Goal: Task Accomplishment & Management: Manage account settings

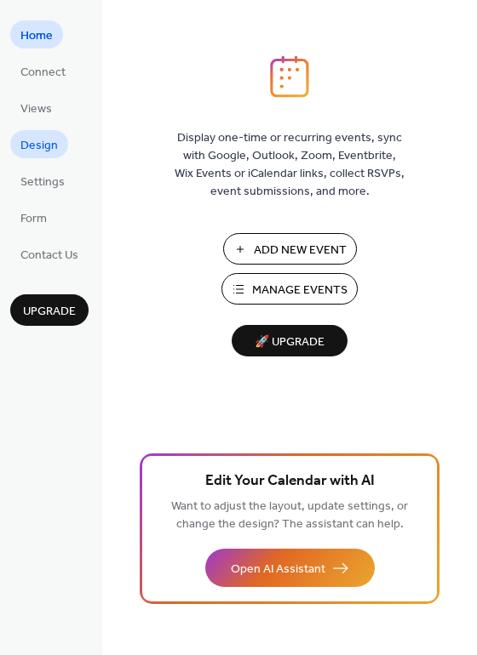
click at [34, 139] on span "Design" at bounding box center [38, 146] width 37 height 18
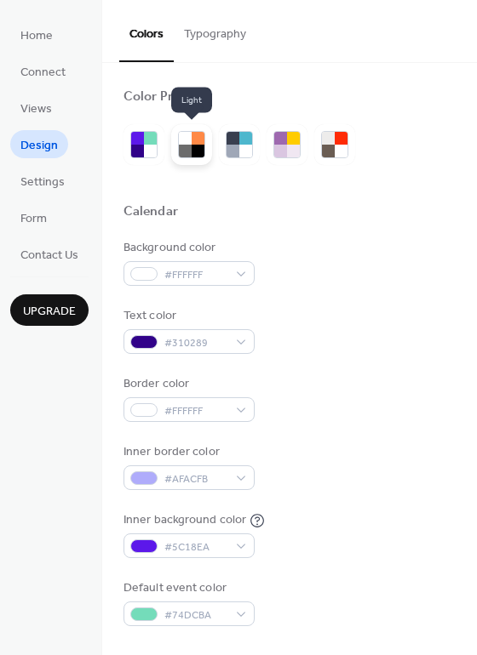
click at [203, 161] on div at bounding box center [191, 144] width 41 height 41
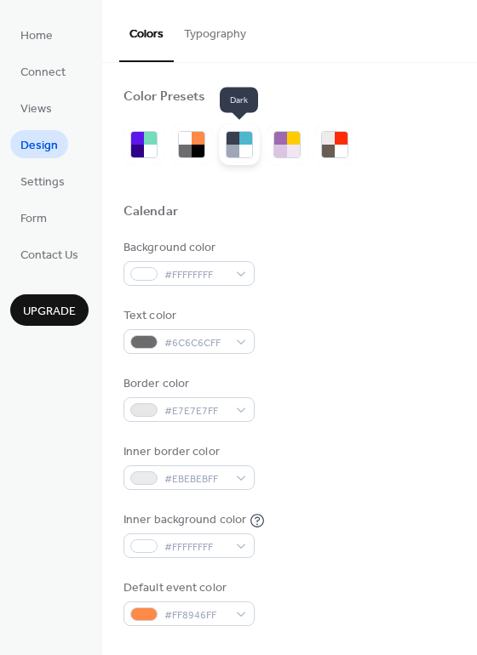
click at [240, 151] on div at bounding box center [245, 151] width 13 height 13
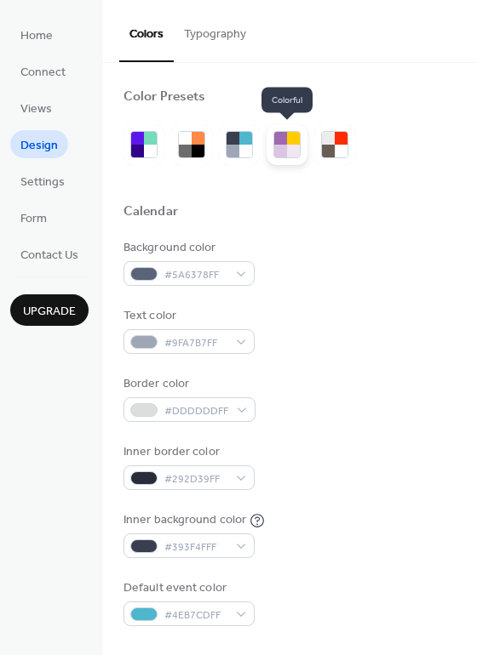
click at [295, 149] on div at bounding box center [293, 151] width 13 height 13
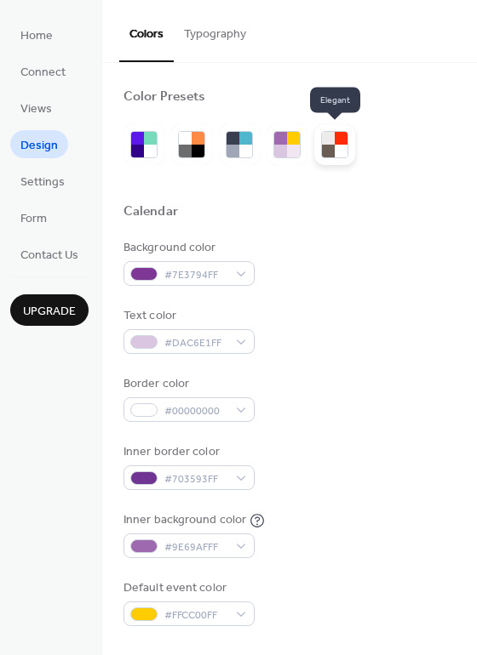
click at [324, 149] on div at bounding box center [328, 151] width 13 height 13
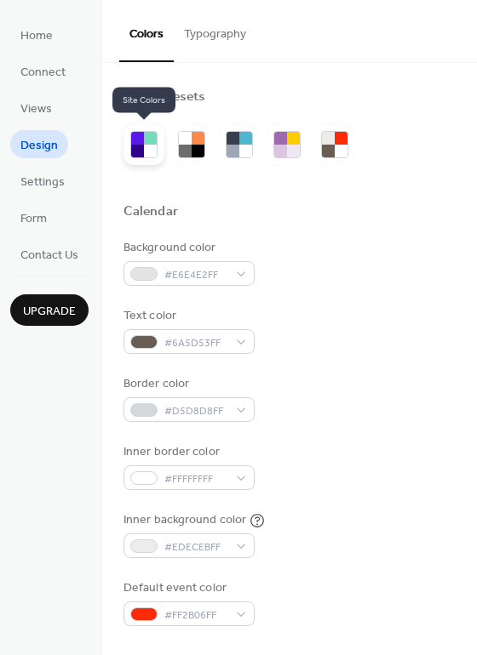
click at [157, 144] on div at bounding box center [143, 144] width 41 height 41
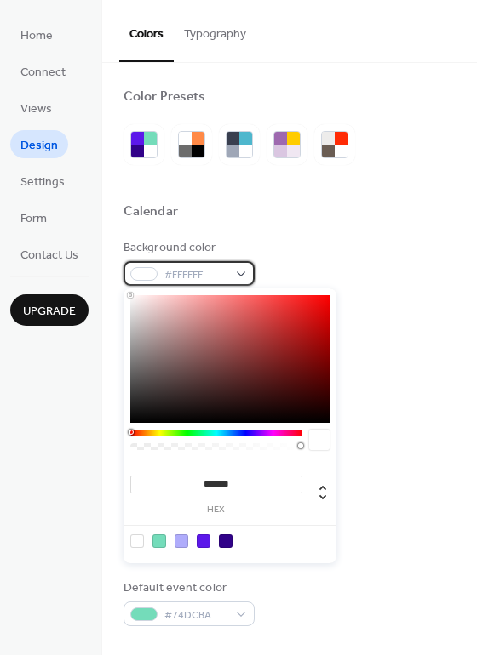
click at [234, 278] on div "#FFFFFF" at bounding box center [188, 273] width 131 height 25
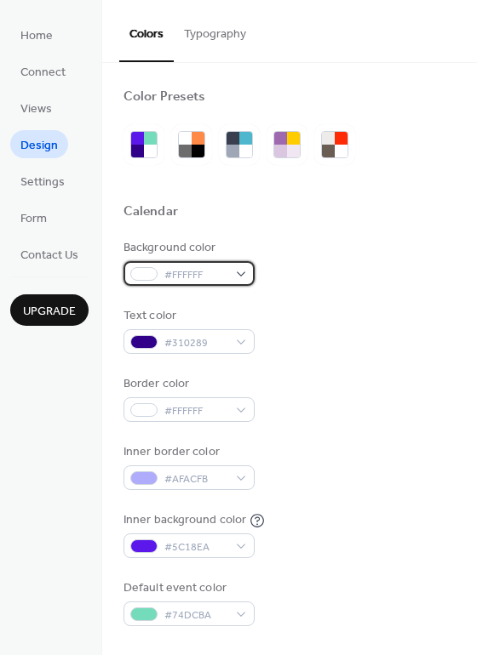
click at [140, 272] on div at bounding box center [143, 274] width 27 height 14
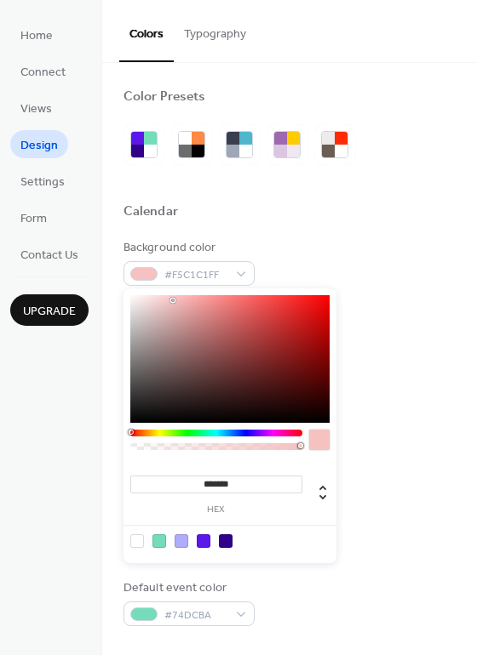
drag, startPoint x: 173, startPoint y: 300, endPoint x: 180, endPoint y: 324, distance: 25.0
click at [180, 324] on div at bounding box center [229, 359] width 199 height 128
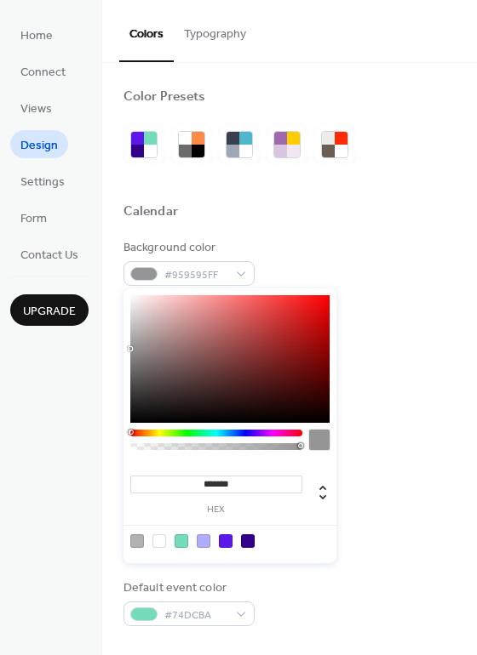
drag, startPoint x: 171, startPoint y: 324, endPoint x: 103, endPoint y: 350, distance: 72.7
click at [103, 350] on body "Home Connect Views Design Settings Form Contact Us Upgrade Design Upgrade Color…" at bounding box center [238, 327] width 477 height 655
drag, startPoint x: 126, startPoint y: 343, endPoint x: 131, endPoint y: 229, distance: 114.2
click at [131, 229] on body "Home Connect Views Design Settings Form Contact Us Upgrade Design Upgrade Color…" at bounding box center [238, 327] width 477 height 655
type input "*******"
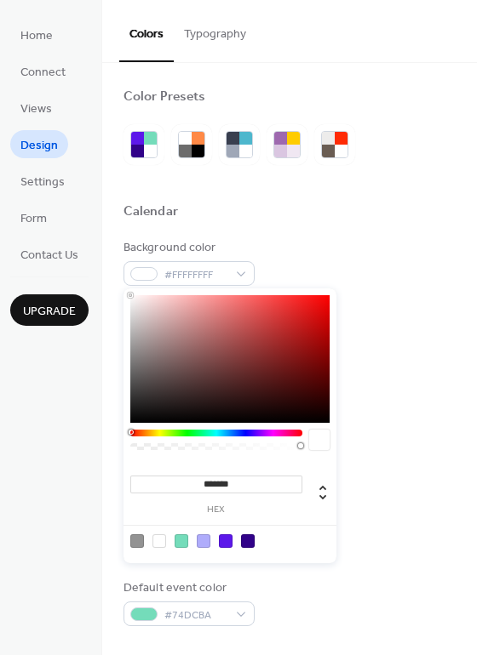
drag, startPoint x: 146, startPoint y: 322, endPoint x: 106, endPoint y: 237, distance: 94.1
click at [106, 236] on body "Home Connect Views Design Settings Form Contact Us Upgrade Design Upgrade Color…" at bounding box center [238, 327] width 477 height 655
click at [386, 275] on div "Background color #FFFFFFFF" at bounding box center [289, 262] width 332 height 47
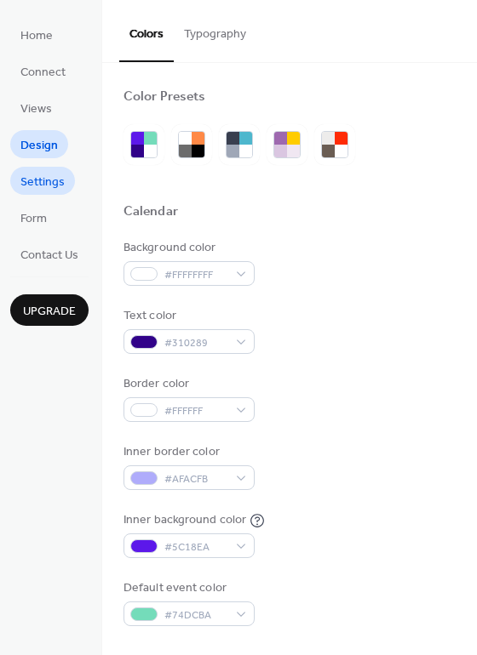
click at [43, 181] on span "Settings" at bounding box center [42, 183] width 44 height 18
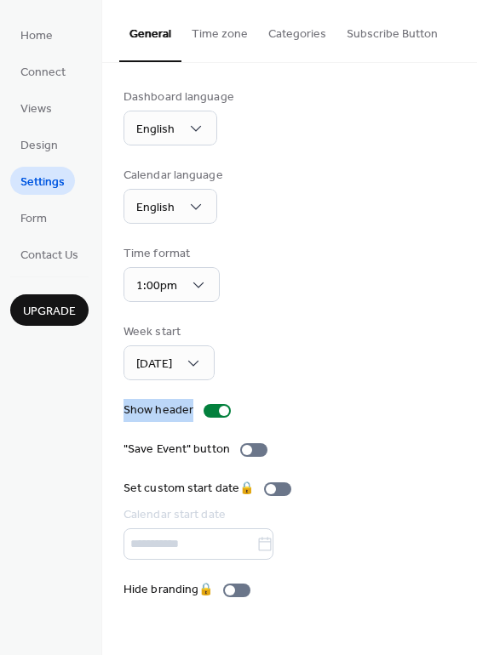
drag, startPoint x: 472, startPoint y: 420, endPoint x: 472, endPoint y: 326, distance: 93.6
click at [472, 326] on div "Dashboard language English Calendar language English Time format 1:00pm Week st…" at bounding box center [289, 344] width 375 height 562
click at [424, 231] on div "Dashboard language English Calendar language English Time format 1:00pm Week st…" at bounding box center [289, 344] width 332 height 511
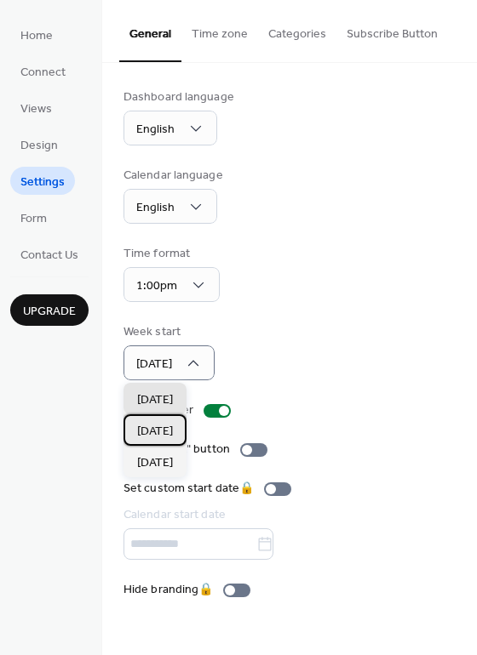
click at [173, 427] on span "[DATE]" at bounding box center [155, 432] width 36 height 18
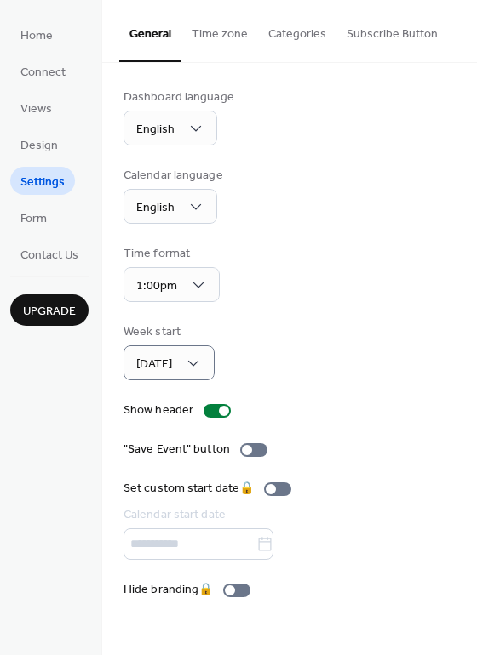
click at [67, 150] on ul "Home Connect Views Design Settings Form Contact Us" at bounding box center [49, 144] width 78 height 248
click at [33, 140] on span "Design" at bounding box center [38, 146] width 37 height 18
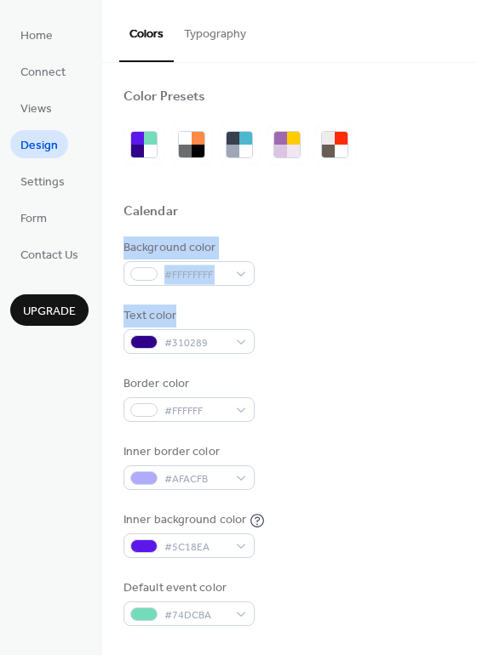
drag, startPoint x: 471, startPoint y: 226, endPoint x: 475, endPoint y: 299, distance: 73.3
click at [475, 299] on div "Color Presets Calendar Background color #FFFFFFFF Text color #310289 Border col…" at bounding box center [289, 359] width 375 height 592
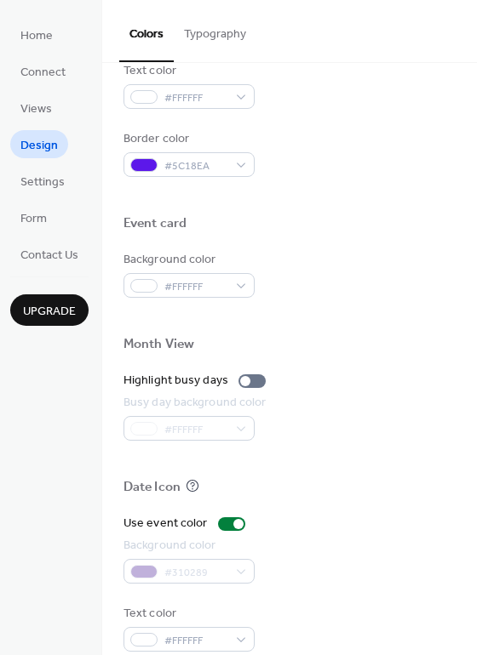
scroll to position [728, 0]
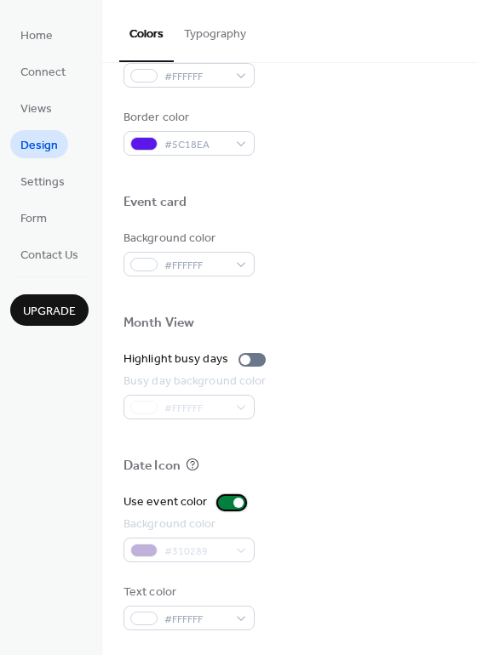
click at [233, 502] on div at bounding box center [238, 503] width 10 height 10
click at [231, 500] on div at bounding box center [231, 503] width 27 height 14
click at [249, 357] on div at bounding box center [251, 360] width 27 height 14
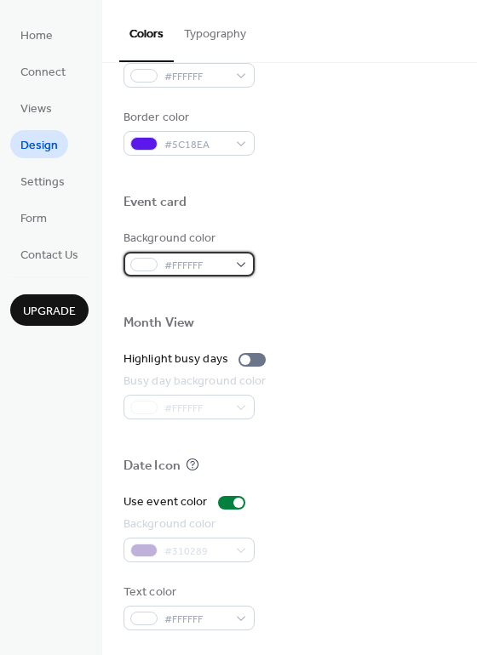
click at [246, 260] on div "#FFFFFF" at bounding box center [188, 264] width 131 height 25
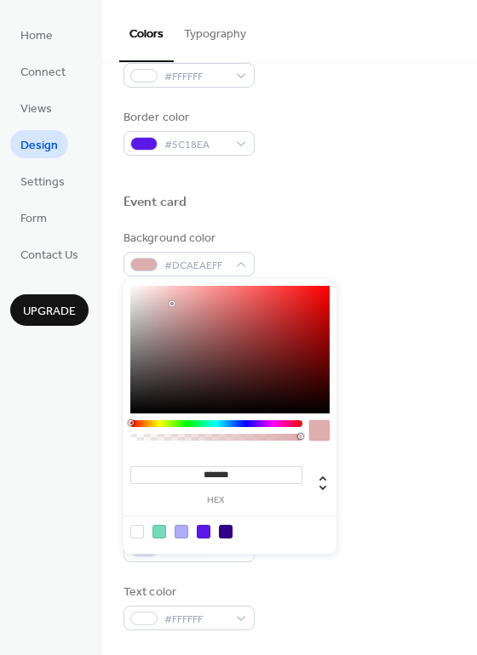
click at [172, 304] on div at bounding box center [229, 350] width 199 height 128
type input "*******"
drag, startPoint x: 172, startPoint y: 304, endPoint x: 146, endPoint y: 352, distance: 54.1
click at [162, 319] on div at bounding box center [163, 317] width 3 height 3
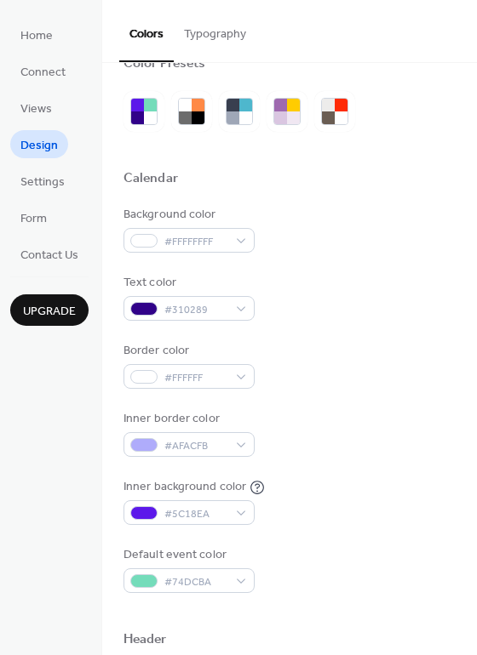
scroll to position [0, 0]
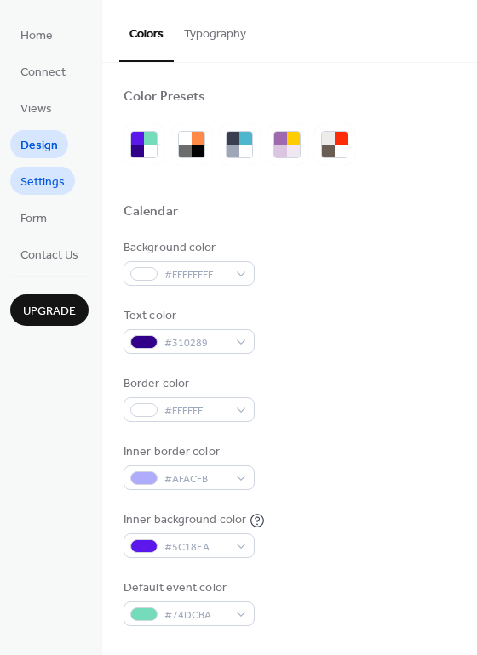
click at [57, 182] on span "Settings" at bounding box center [42, 183] width 44 height 18
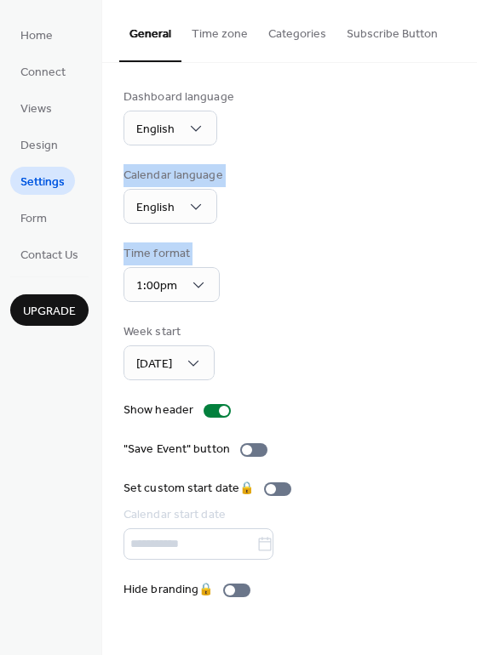
drag, startPoint x: 472, startPoint y: 295, endPoint x: 489, endPoint y: 146, distance: 149.2
click at [476, 146] on html "Home Connect Views Design Settings Form Contact Us Upgrade Settings Upgrade Gen…" at bounding box center [238, 327] width 477 height 655
click at [472, 163] on div "Dashboard language English Calendar language English Time format 1:00pm Week st…" at bounding box center [289, 344] width 375 height 562
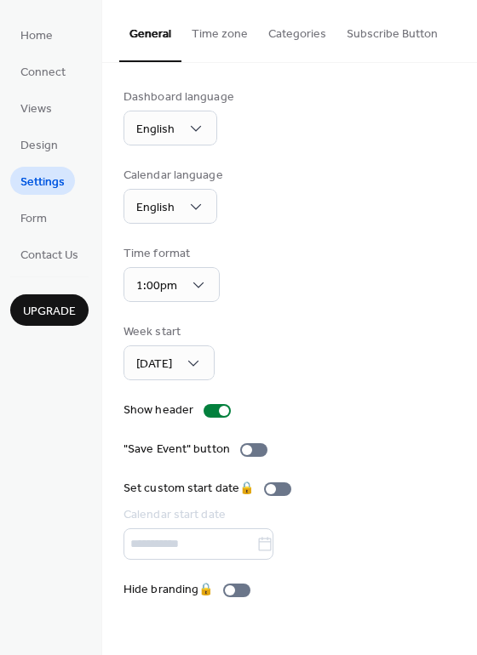
drag, startPoint x: 472, startPoint y: 203, endPoint x: 466, endPoint y: 158, distance: 45.4
click at [466, 158] on div "Dashboard language English Calendar language English Time format 1:00pm Week st…" at bounding box center [289, 344] width 375 height 562
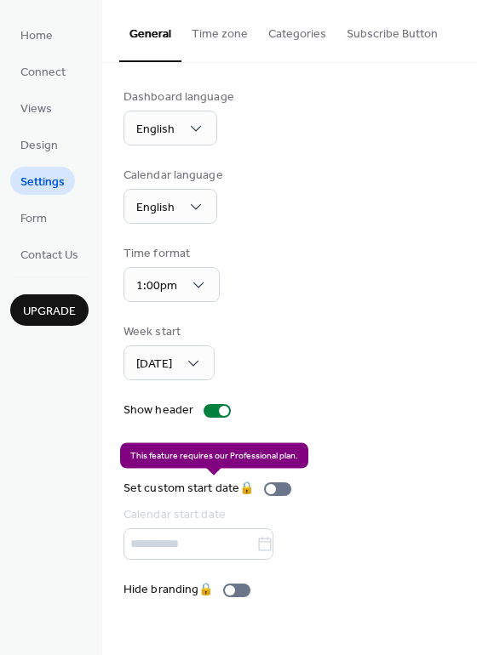
click at [278, 489] on div "Set custom start date 🔒 Calendar start date" at bounding box center [210, 520] width 175 height 80
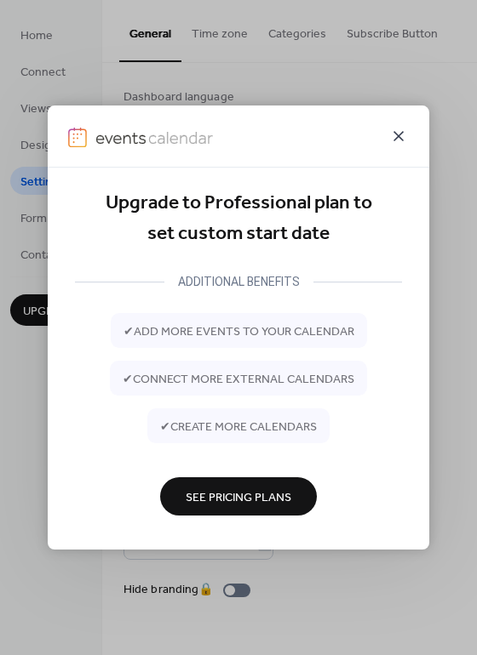
click at [404, 137] on icon at bounding box center [398, 136] width 20 height 20
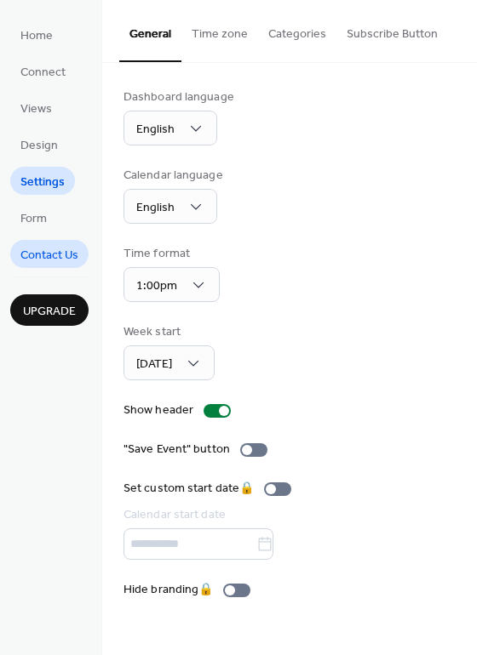
click at [60, 255] on span "Contact Us" at bounding box center [49, 256] width 58 height 18
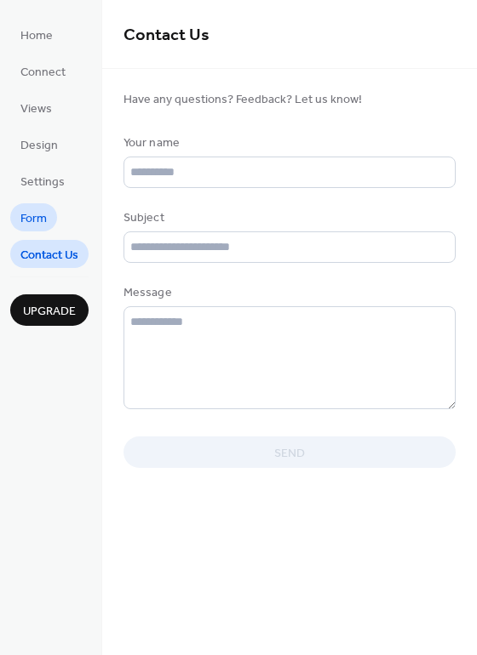
click at [49, 215] on link "Form" at bounding box center [33, 217] width 47 height 28
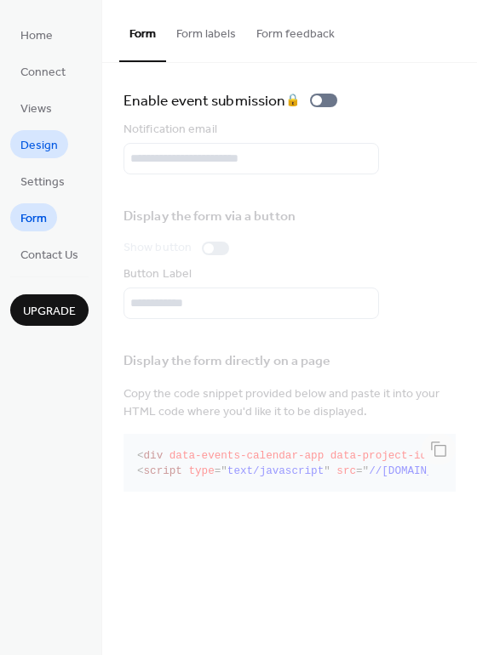
click at [59, 152] on link "Design" at bounding box center [39, 144] width 58 height 28
